Goal: Information Seeking & Learning: Compare options

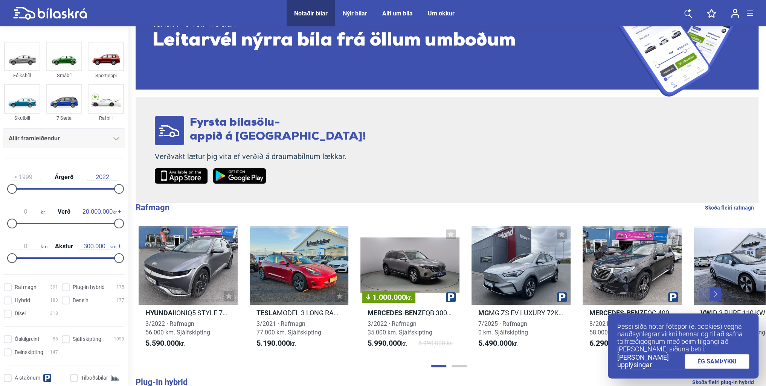
scroll to position [75, 0]
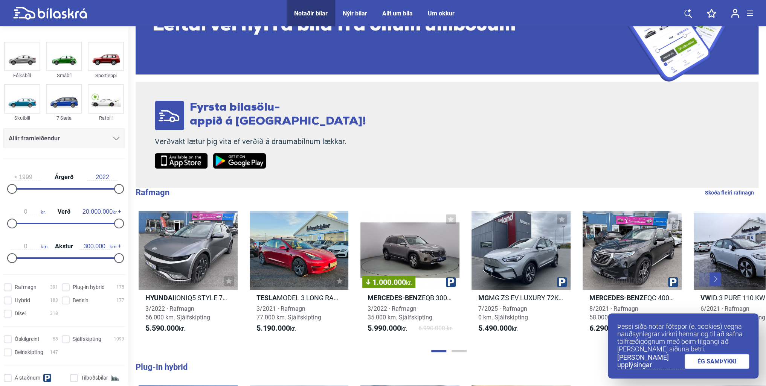
click at [727, 368] on link "ÉG SAMÞYKKI" at bounding box center [716, 361] width 65 height 15
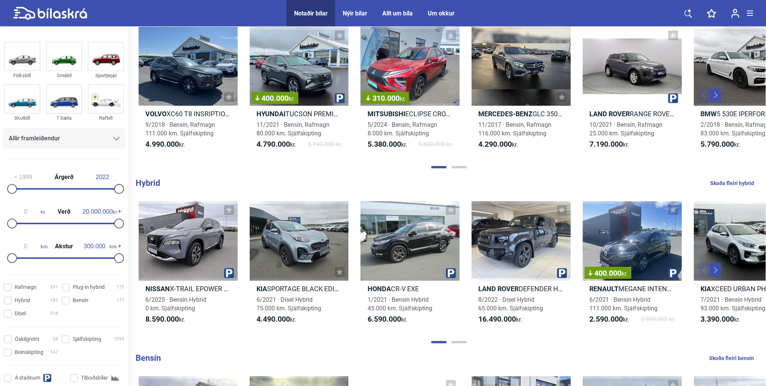
scroll to position [0, 0]
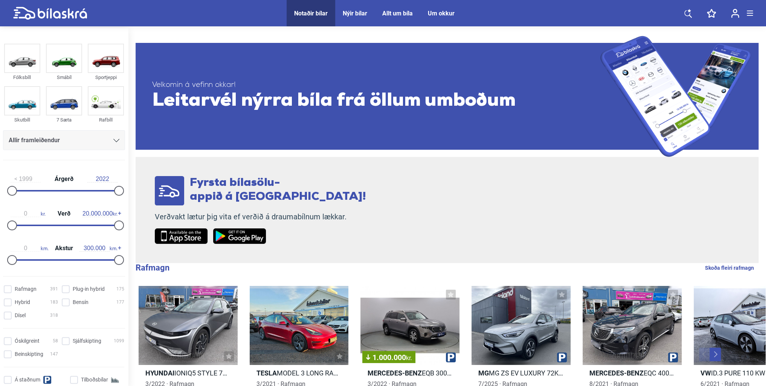
click at [113, 142] on icon at bounding box center [116, 140] width 6 height 3
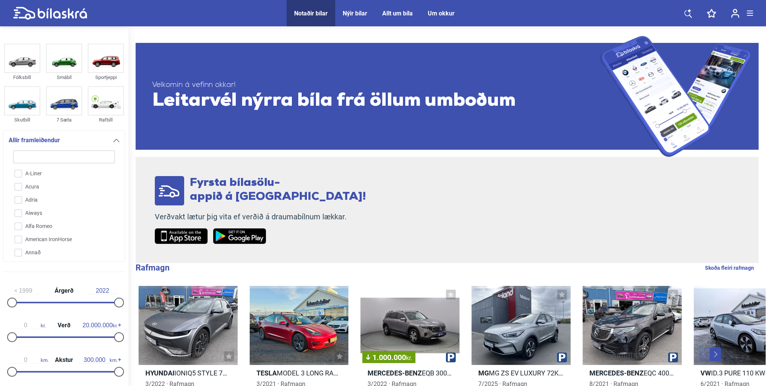
click at [113, 142] on icon at bounding box center [116, 140] width 6 height 3
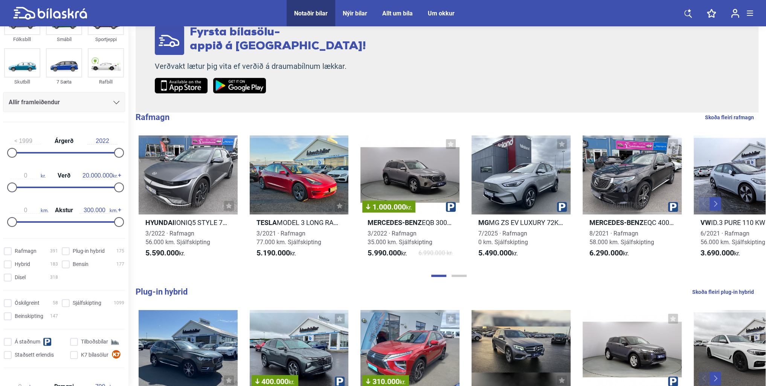
scroll to position [38, 0]
drag, startPoint x: 11, startPoint y: 186, endPoint x: 64, endPoint y: 190, distance: 54.0
click at [64, 190] on div "10.300.000 kr. Verð 20.000.000 kr." at bounding box center [64, 179] width 122 height 35
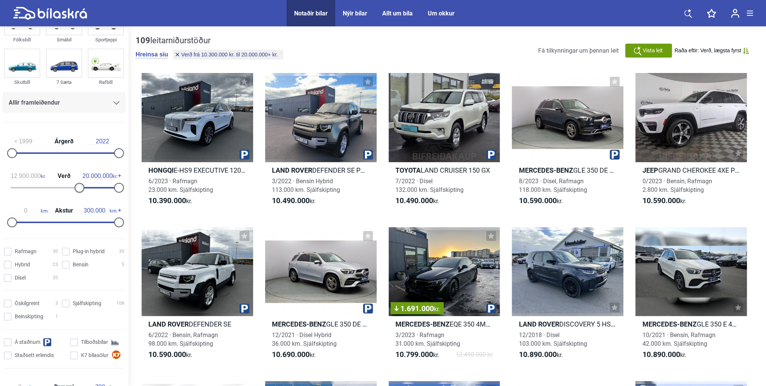
type input "13.000.000"
drag, startPoint x: 66, startPoint y: 187, endPoint x: 81, endPoint y: 188, distance: 14.3
click at [81, 188] on div at bounding box center [82, 188] width 10 height 10
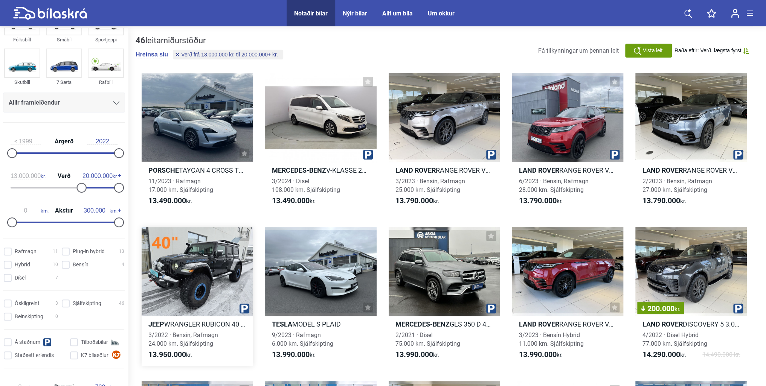
click at [221, 257] on div at bounding box center [197, 271] width 111 height 89
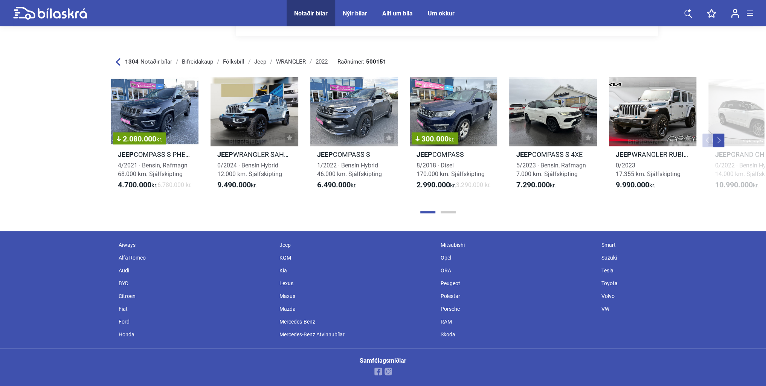
scroll to position [4367, 0]
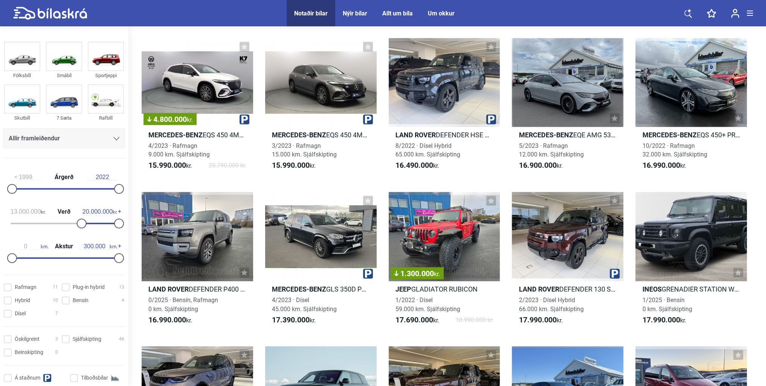
scroll to position [715, 0]
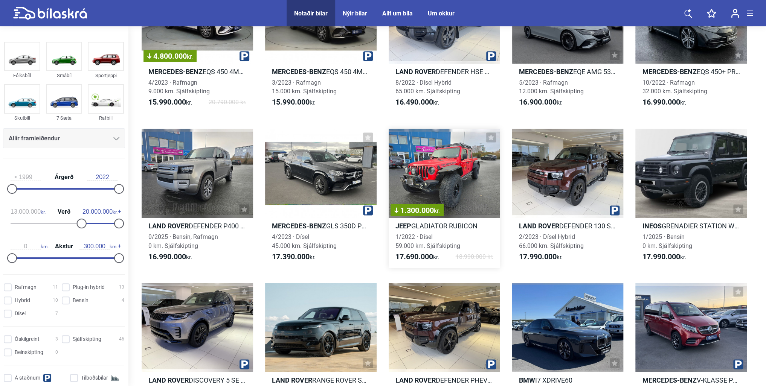
click at [449, 181] on div "1.300.000 kr." at bounding box center [444, 173] width 111 height 89
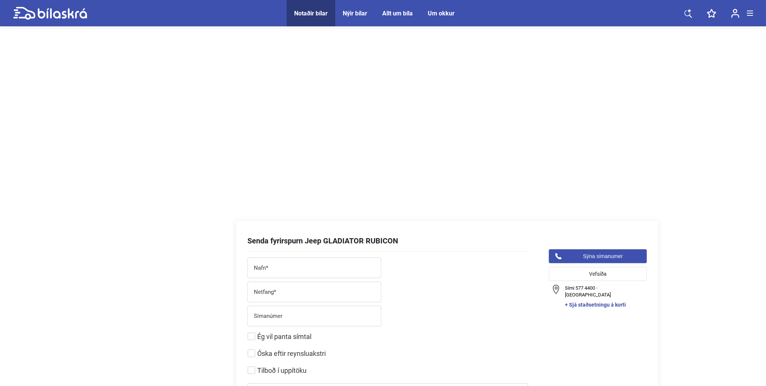
scroll to position [904, 0]
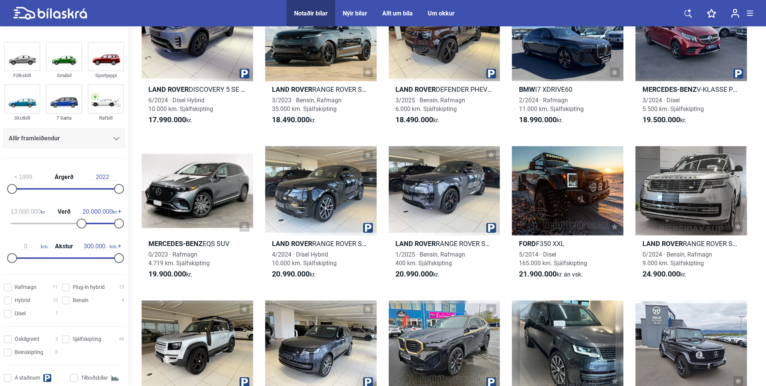
scroll to position [1016, 0]
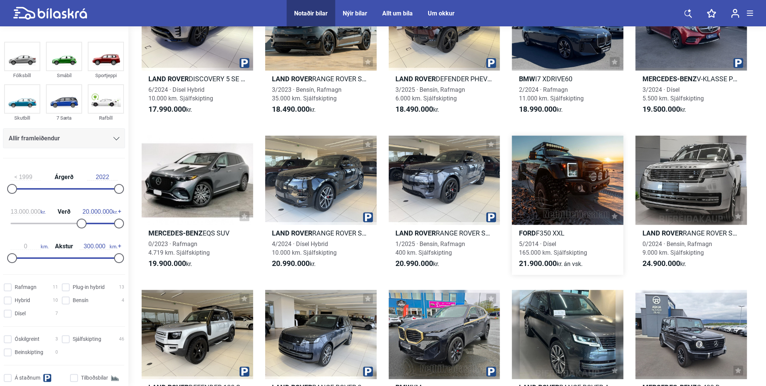
click at [571, 183] on div at bounding box center [567, 180] width 111 height 89
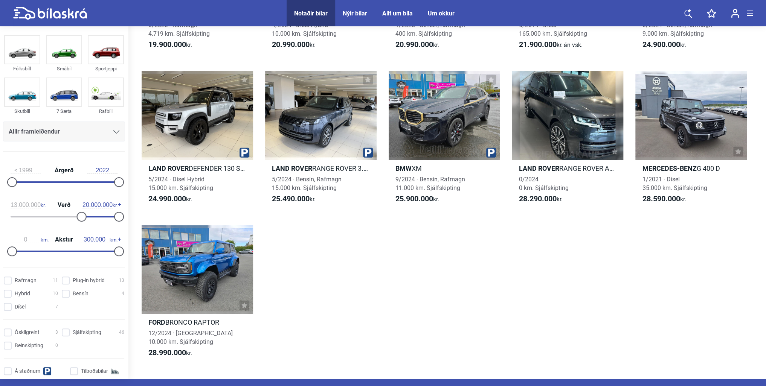
scroll to position [1294, 0]
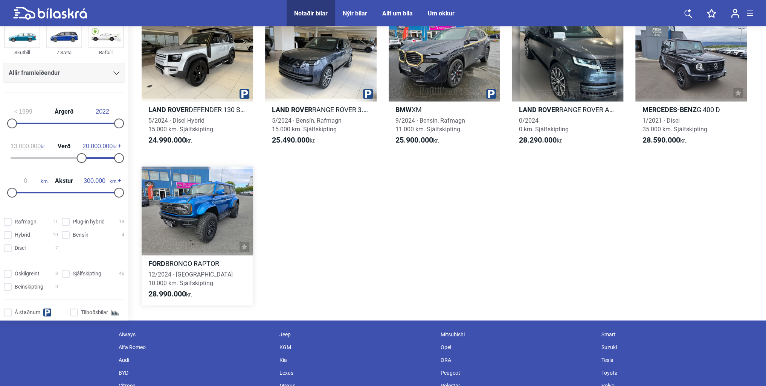
click at [193, 220] on div at bounding box center [197, 211] width 111 height 89
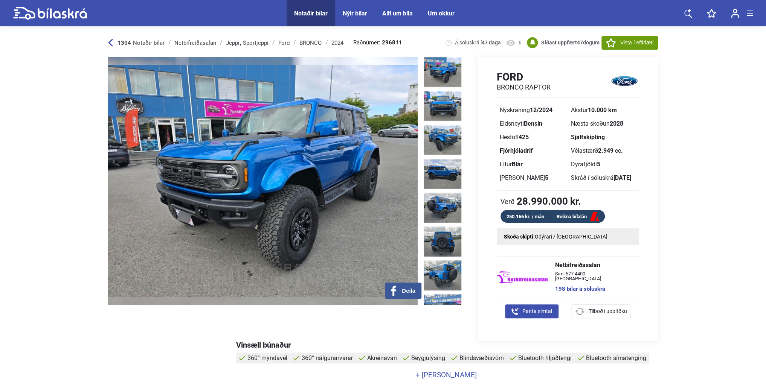
click at [359, 203] on img at bounding box center [262, 181] width 309 height 248
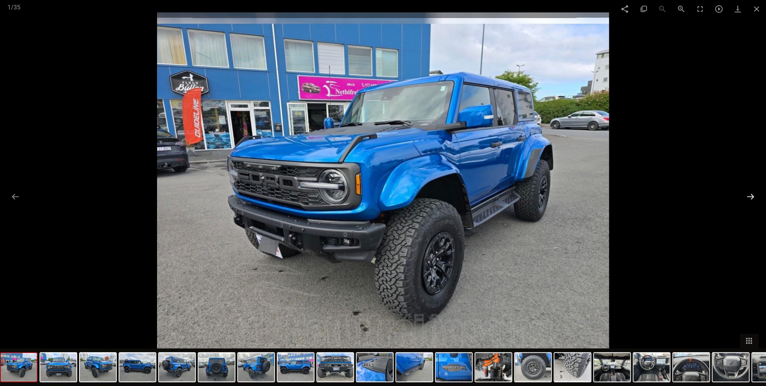
click at [747, 194] on button at bounding box center [750, 196] width 16 height 15
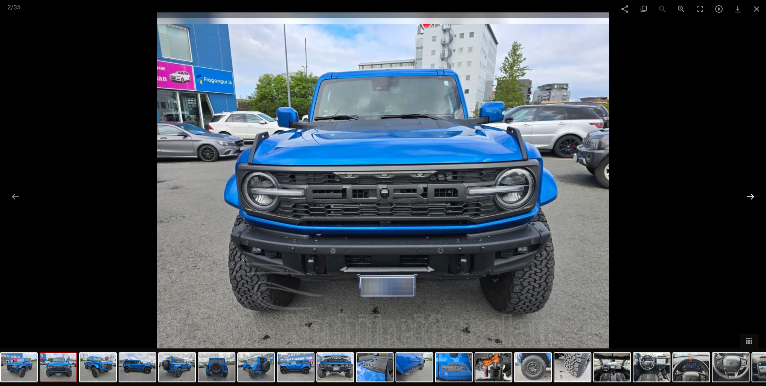
click at [747, 194] on button at bounding box center [750, 196] width 16 height 15
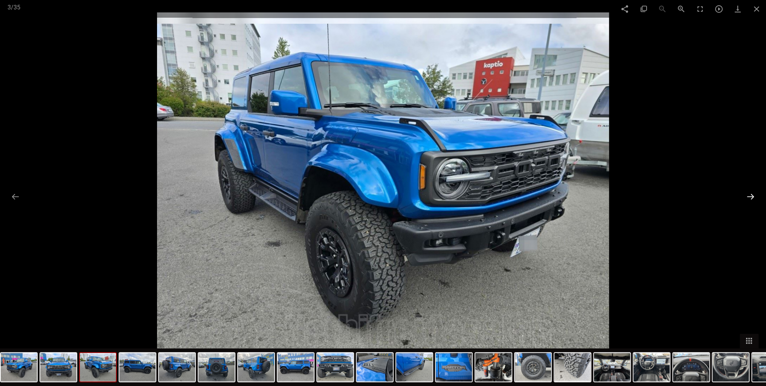
click at [747, 194] on button at bounding box center [750, 196] width 16 height 15
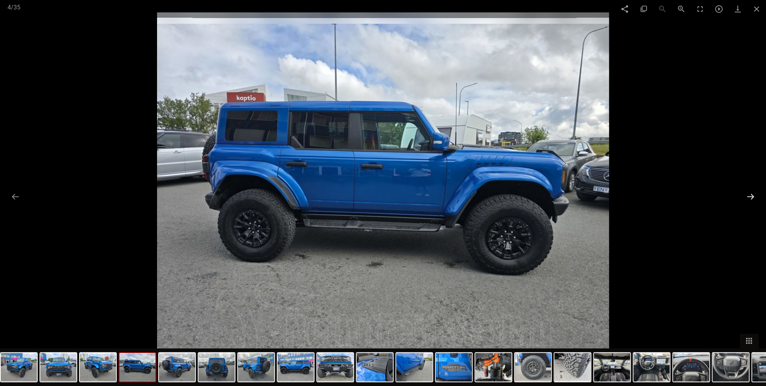
click at [747, 194] on button at bounding box center [750, 196] width 16 height 15
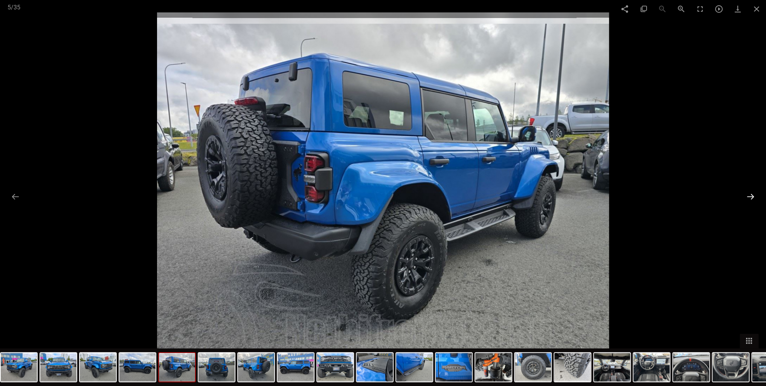
click at [747, 194] on button at bounding box center [750, 196] width 16 height 15
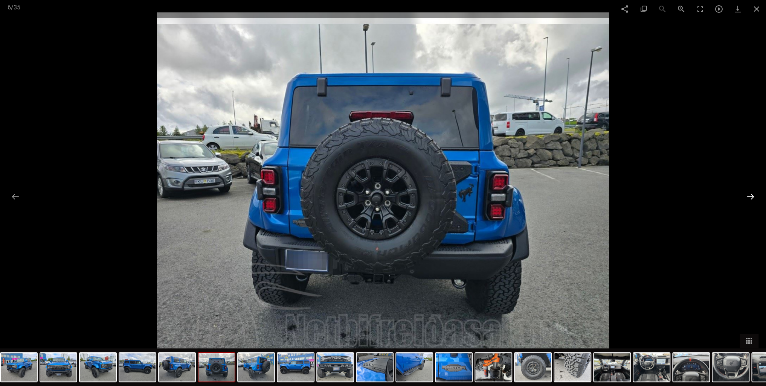
click at [747, 194] on button at bounding box center [750, 196] width 16 height 15
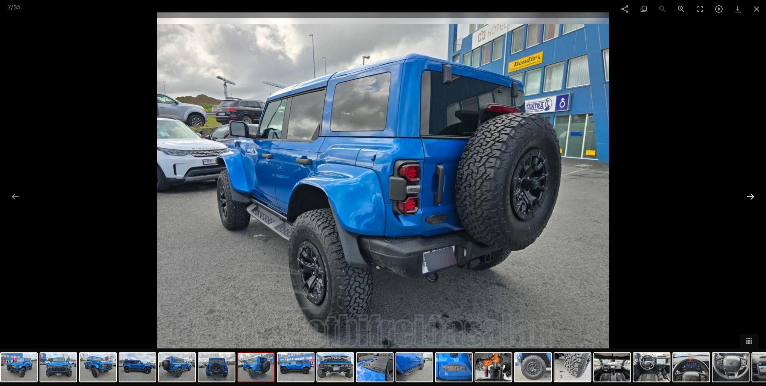
click at [750, 198] on button at bounding box center [750, 196] width 16 height 15
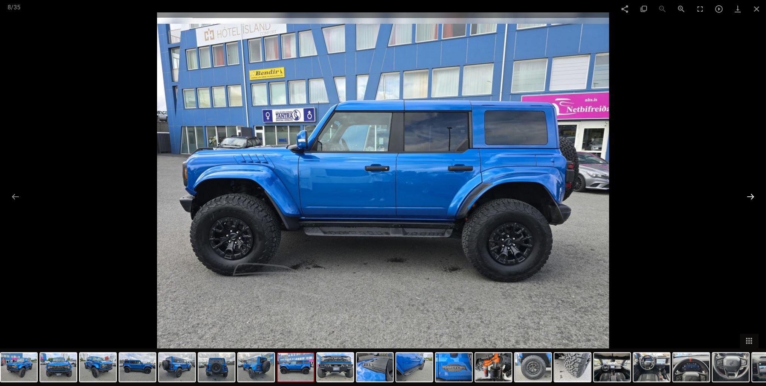
click at [750, 198] on button at bounding box center [750, 196] width 16 height 15
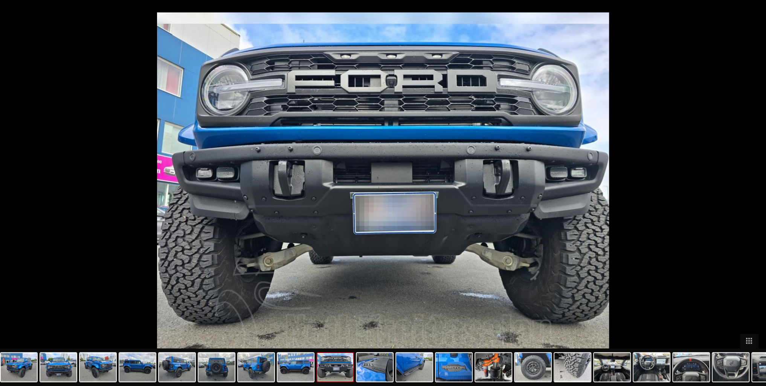
click at [750, 198] on button at bounding box center [754, 196] width 16 height 15
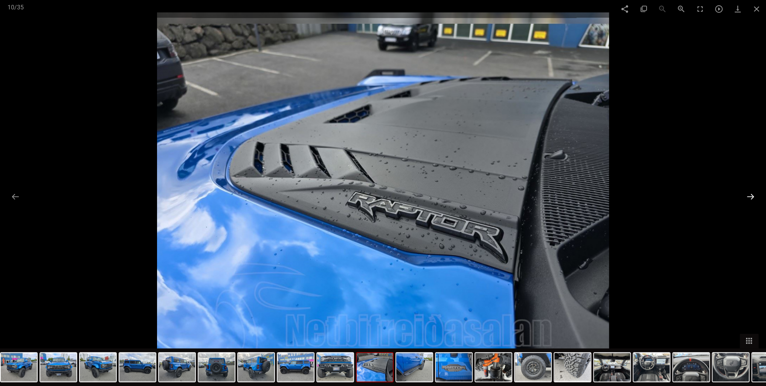
click at [750, 198] on button at bounding box center [750, 196] width 16 height 15
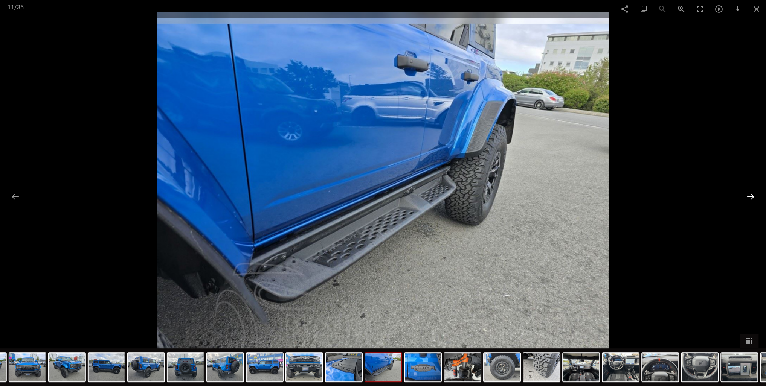
click at [750, 198] on button at bounding box center [750, 196] width 16 height 15
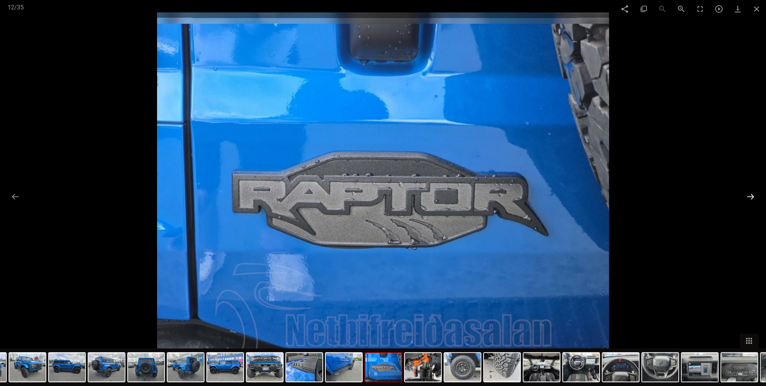
click at [750, 198] on button at bounding box center [750, 196] width 16 height 15
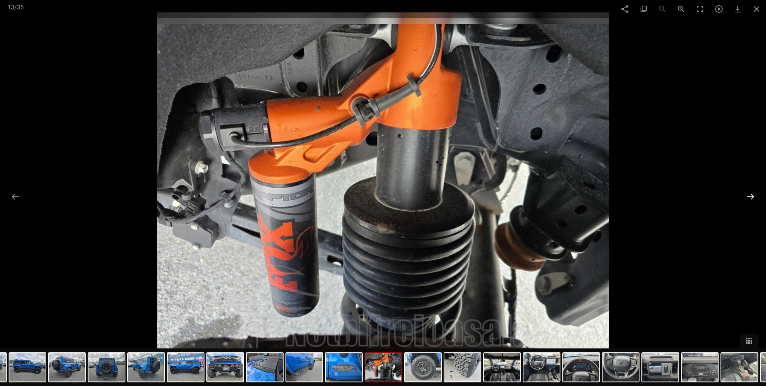
click at [751, 197] on button at bounding box center [750, 196] width 16 height 15
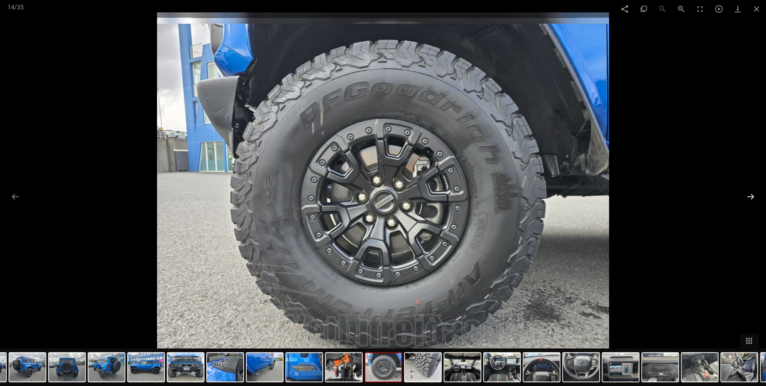
click at [751, 197] on button at bounding box center [750, 196] width 16 height 15
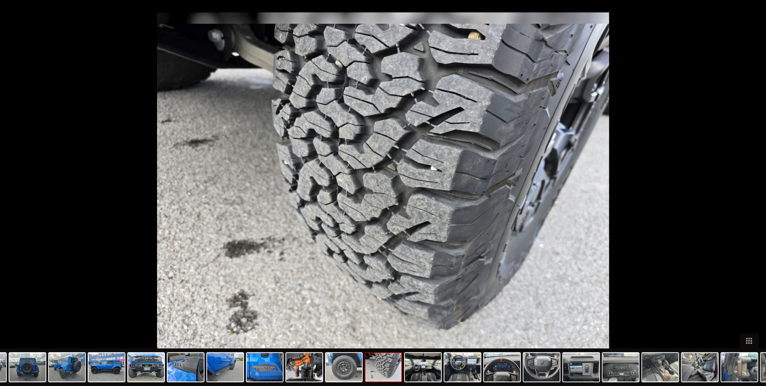
click at [751, 197] on button at bounding box center [754, 196] width 16 height 15
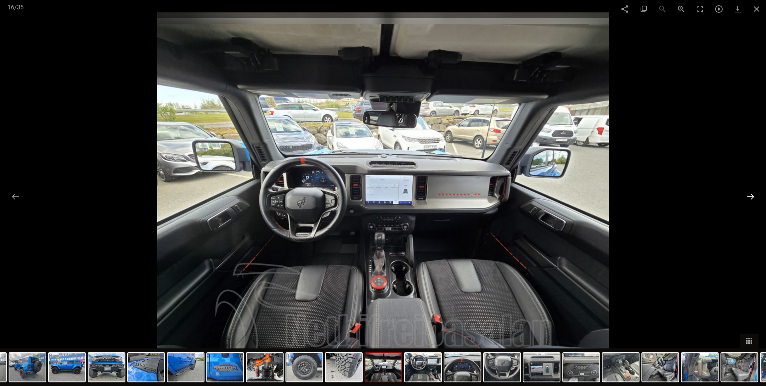
click at [752, 197] on button at bounding box center [750, 196] width 16 height 15
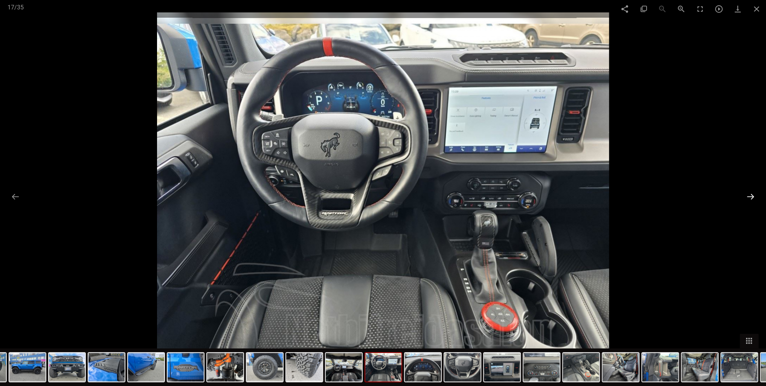
click at [750, 196] on button at bounding box center [750, 196] width 16 height 15
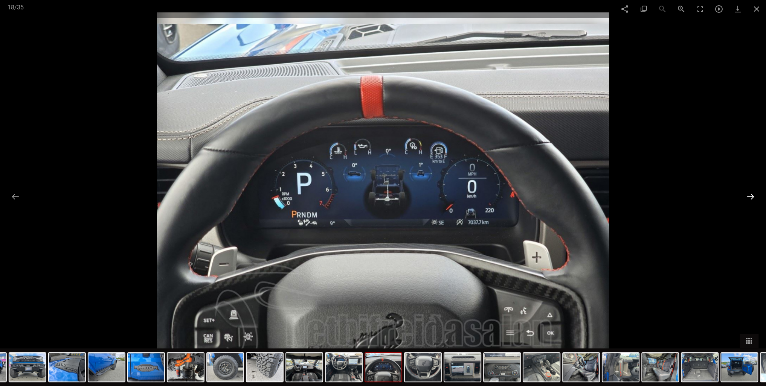
click at [748, 197] on button at bounding box center [750, 196] width 16 height 15
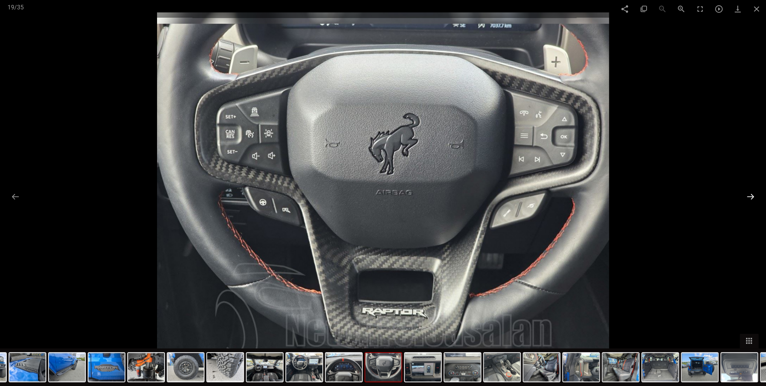
click at [751, 196] on button at bounding box center [750, 196] width 16 height 15
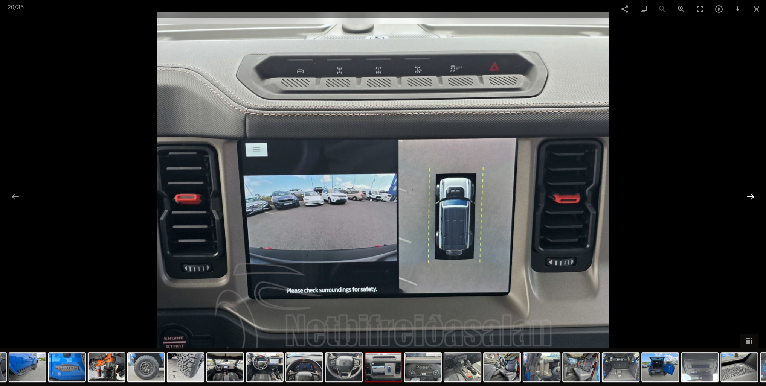
click at [751, 198] on button at bounding box center [750, 196] width 16 height 15
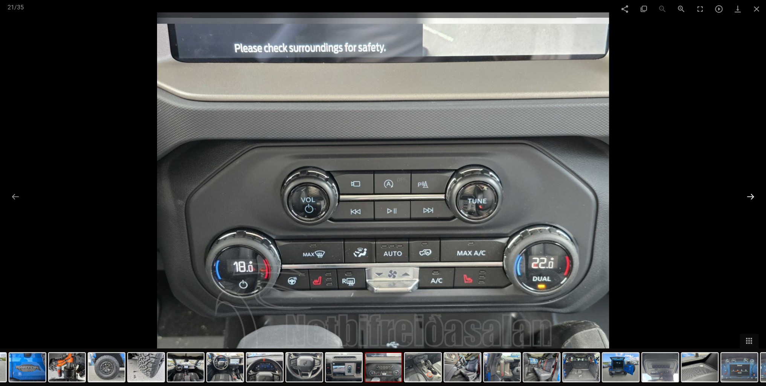
click at [752, 197] on button at bounding box center [750, 196] width 16 height 15
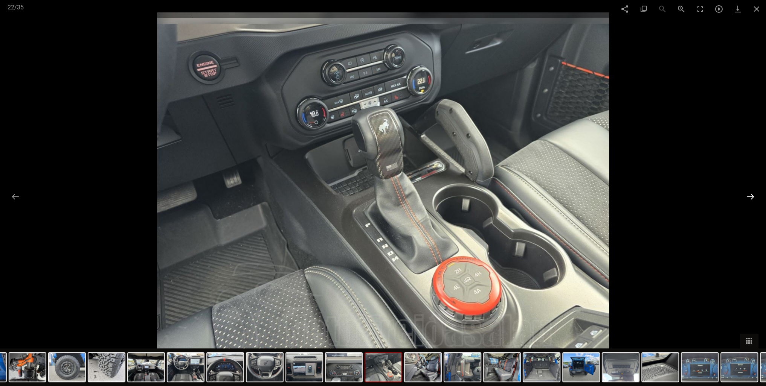
click at [751, 197] on button at bounding box center [750, 196] width 16 height 15
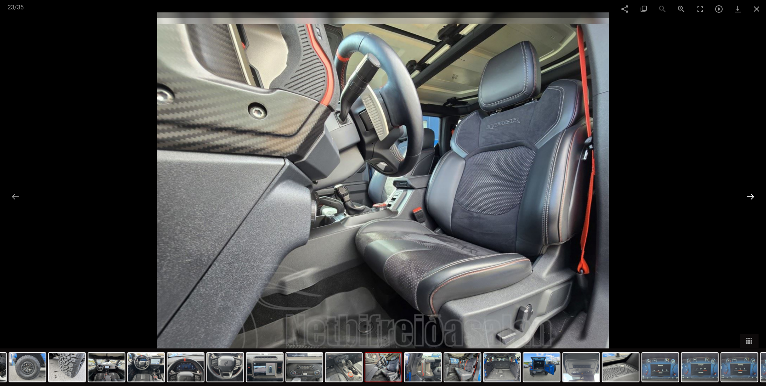
click at [750, 197] on button at bounding box center [750, 196] width 16 height 15
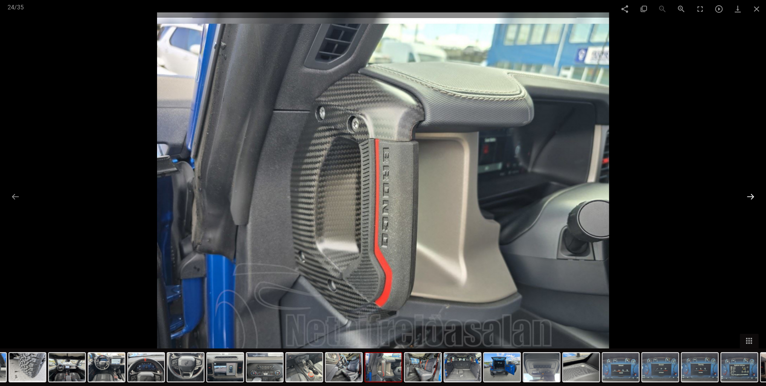
click at [750, 198] on button at bounding box center [750, 196] width 16 height 15
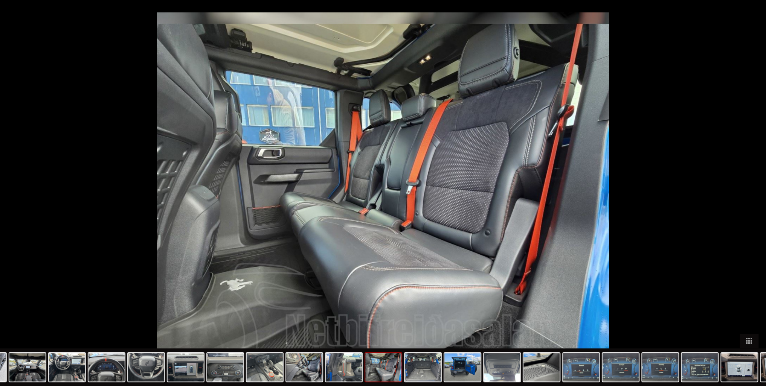
click at [750, 198] on button at bounding box center [754, 196] width 16 height 15
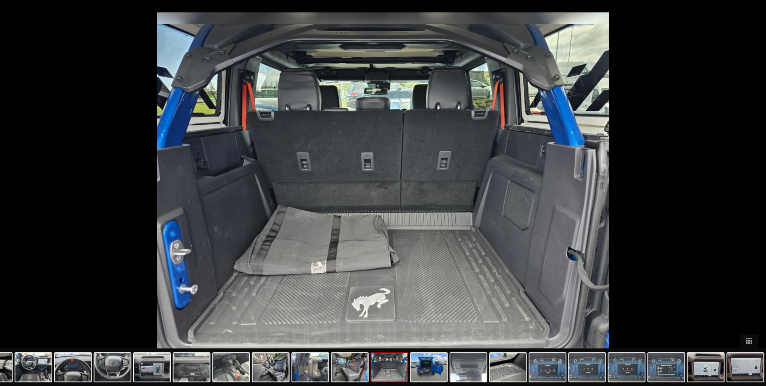
click at [750, 198] on button at bounding box center [754, 196] width 16 height 15
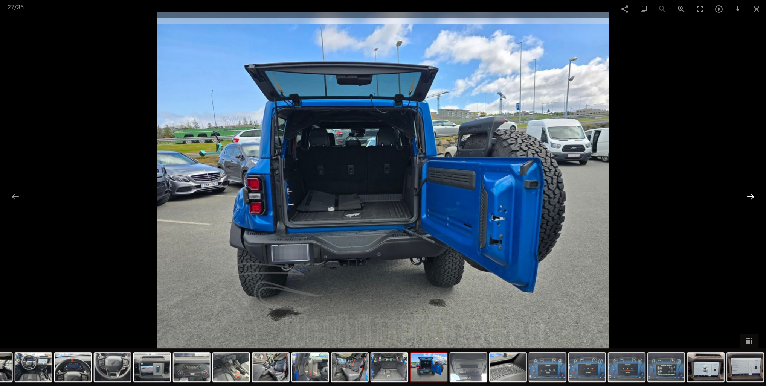
click at [753, 198] on button at bounding box center [750, 196] width 16 height 15
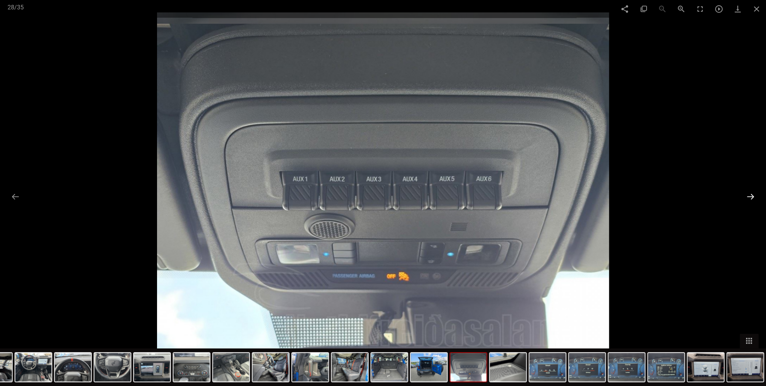
click at [753, 198] on button at bounding box center [750, 196] width 16 height 15
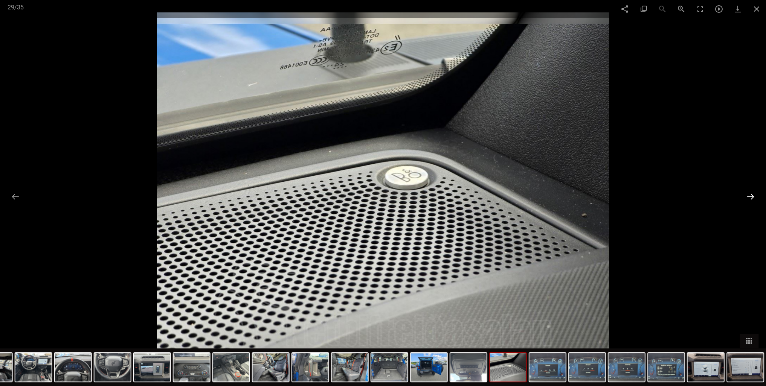
click at [753, 198] on button at bounding box center [750, 196] width 16 height 15
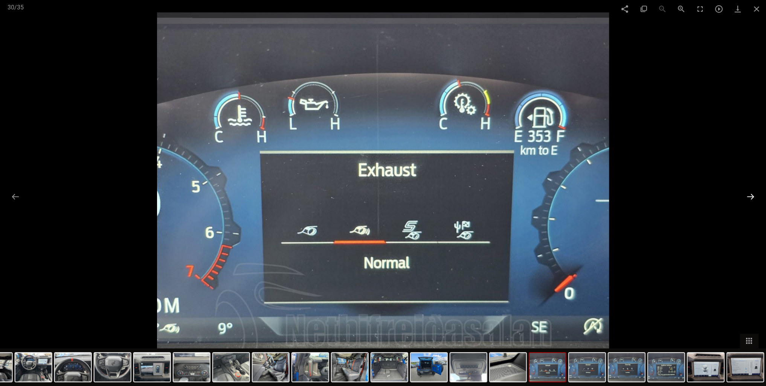
click at [753, 198] on button at bounding box center [750, 196] width 16 height 15
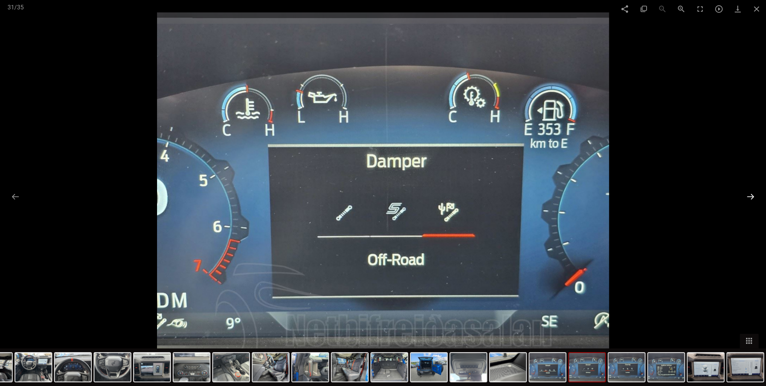
click at [753, 198] on button at bounding box center [750, 196] width 16 height 15
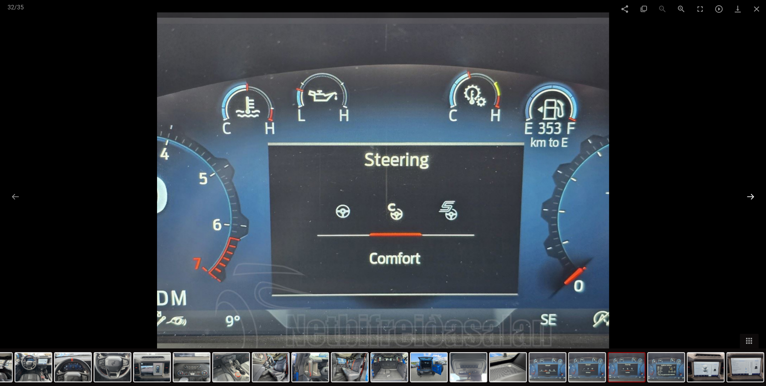
click at [753, 195] on button at bounding box center [750, 196] width 16 height 15
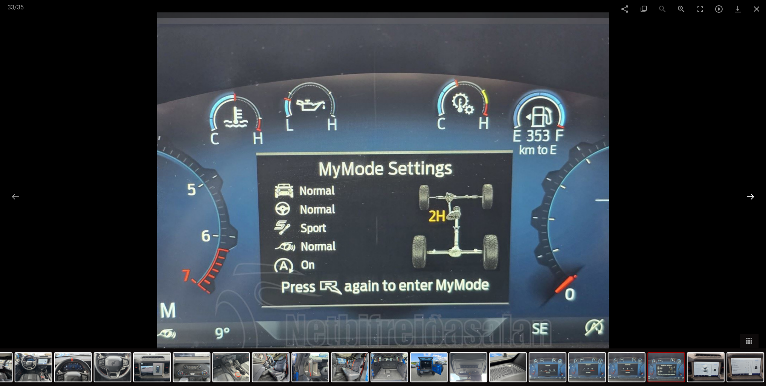
click at [753, 195] on button at bounding box center [750, 196] width 16 height 15
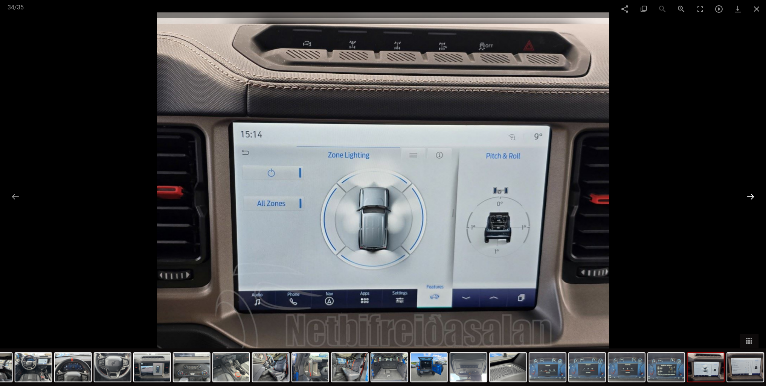
click at [753, 195] on button at bounding box center [750, 196] width 16 height 15
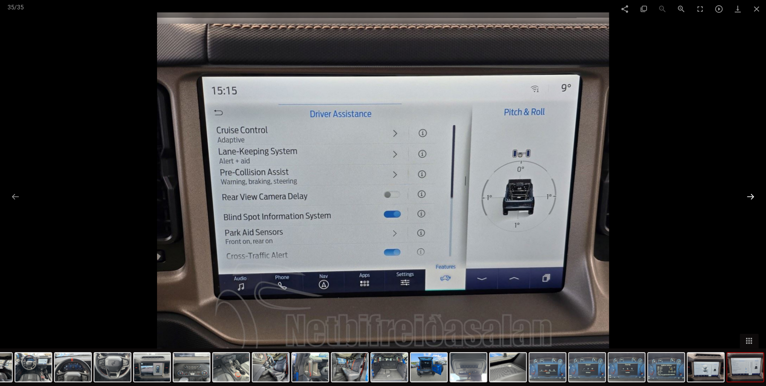
click at [753, 195] on button at bounding box center [750, 196] width 16 height 15
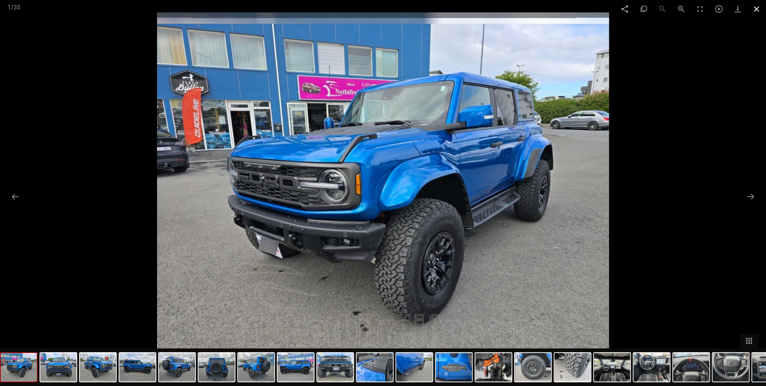
click at [753, 8] on span at bounding box center [756, 9] width 19 height 18
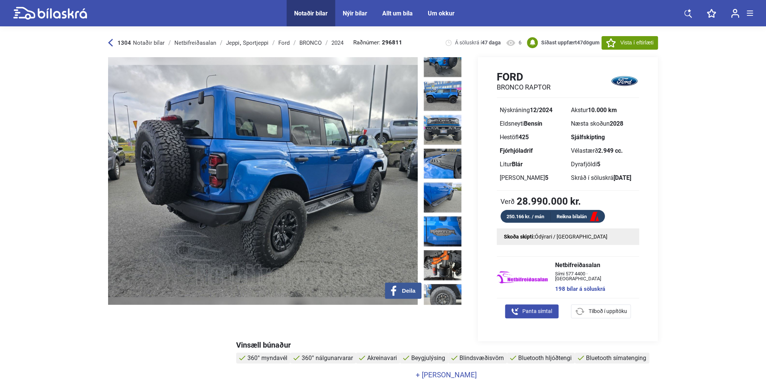
scroll to position [226, 0]
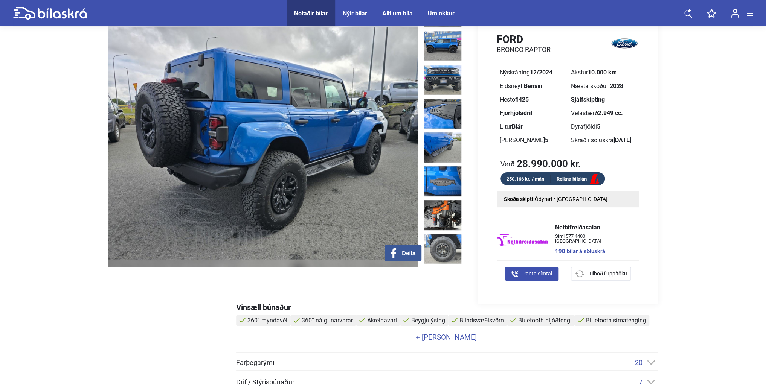
drag, startPoint x: 524, startPoint y: 190, endPoint x: 537, endPoint y: 188, distance: 12.9
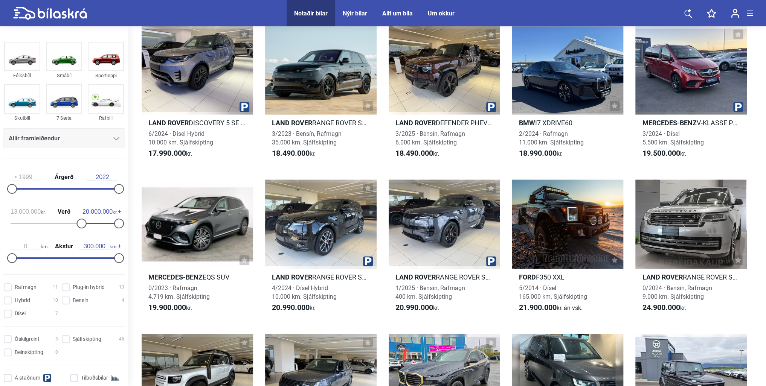
scroll to position [972, 0]
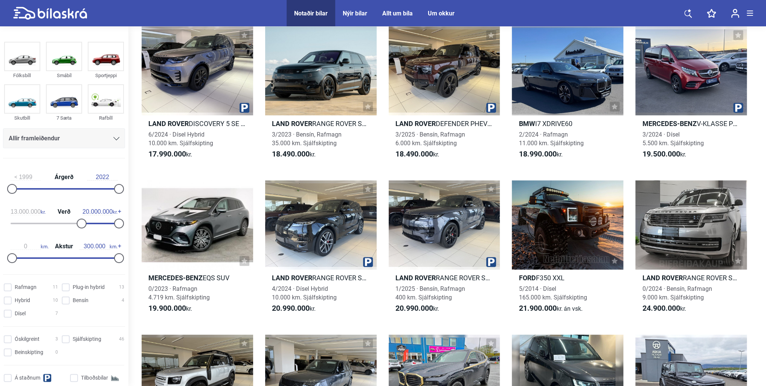
drag, startPoint x: 431, startPoint y: 326, endPoint x: 381, endPoint y: 337, distance: 50.4
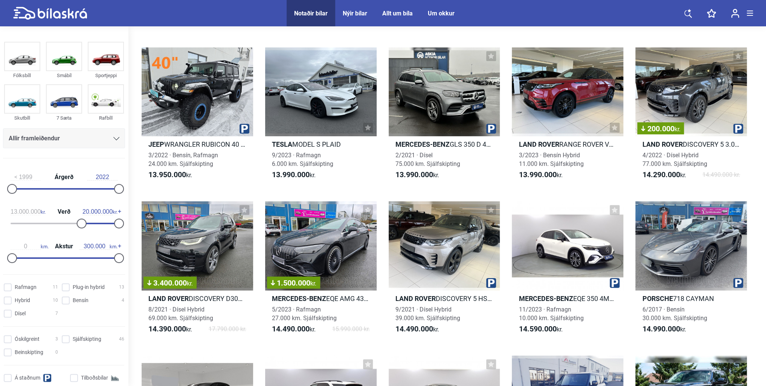
scroll to position [0, 0]
